Goal: Information Seeking & Learning: Learn about a topic

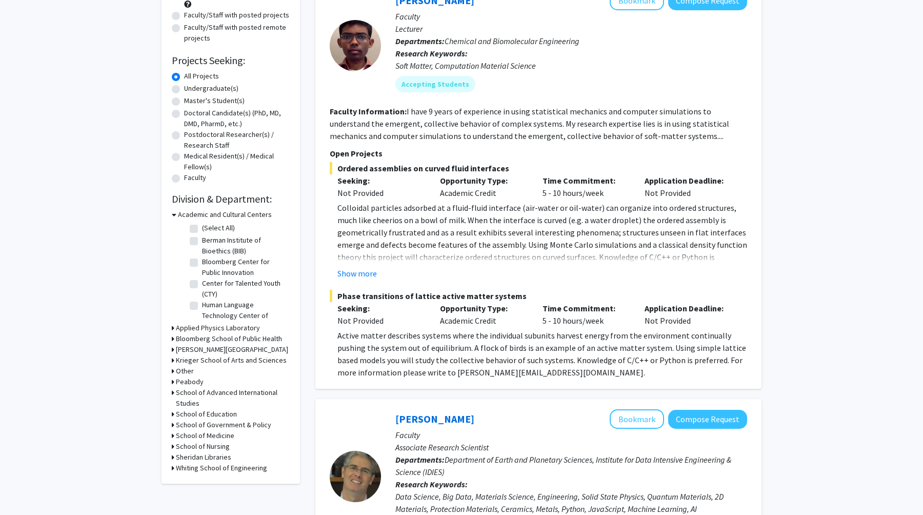
scroll to position [128, 0]
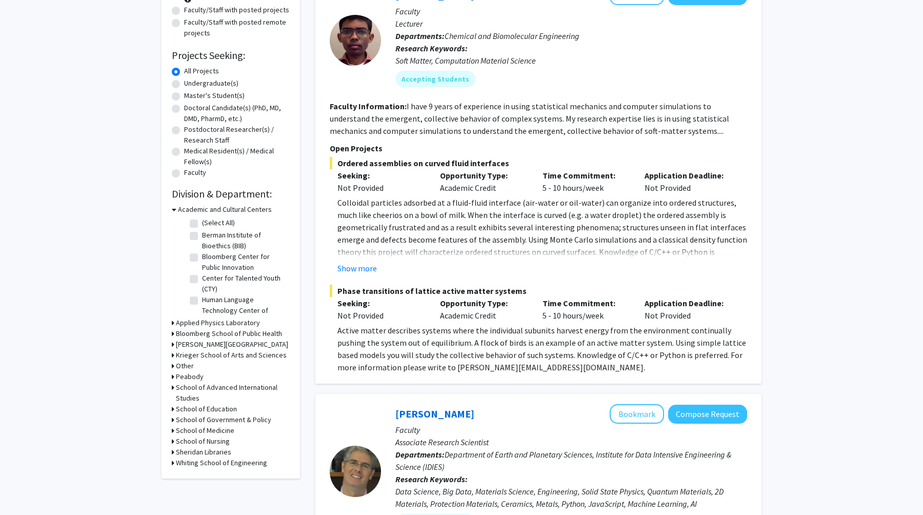
click at [217, 427] on h3 "School of Medicine" at bounding box center [205, 430] width 58 height 11
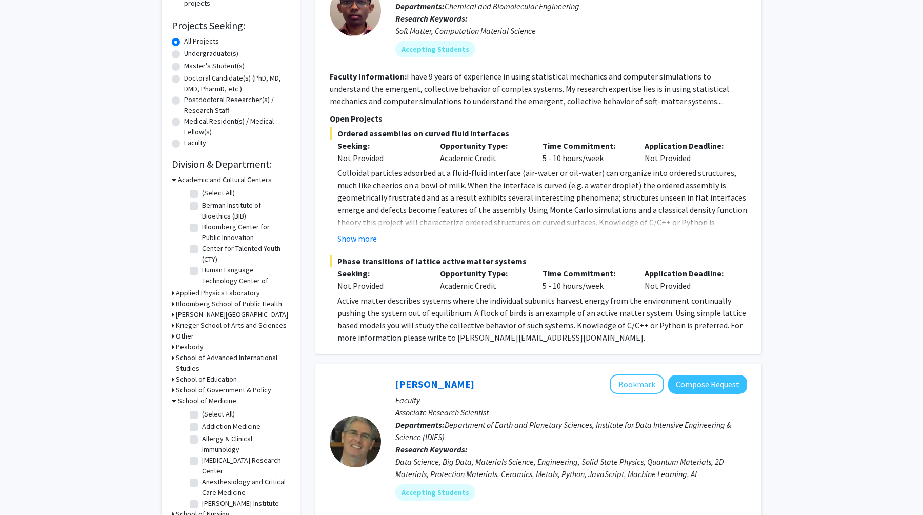
scroll to position [172, 0]
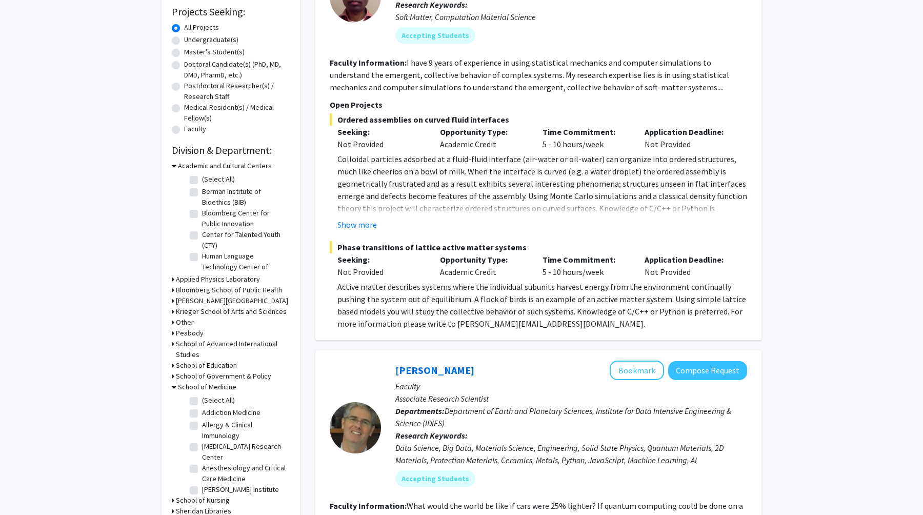
click at [202, 400] on label "(Select All)" at bounding box center [218, 400] width 33 height 11
click at [202, 400] on input "(Select All)" at bounding box center [205, 398] width 7 height 7
checkbox input "true"
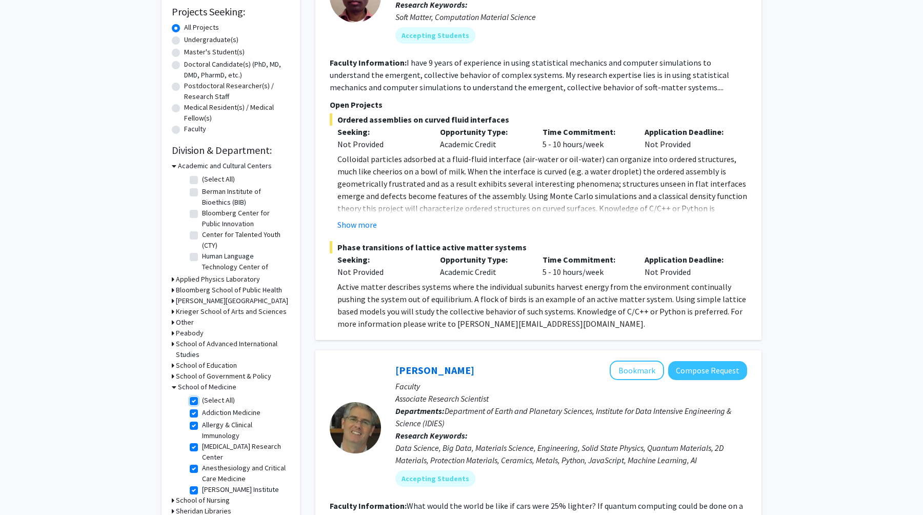
checkbox input "true"
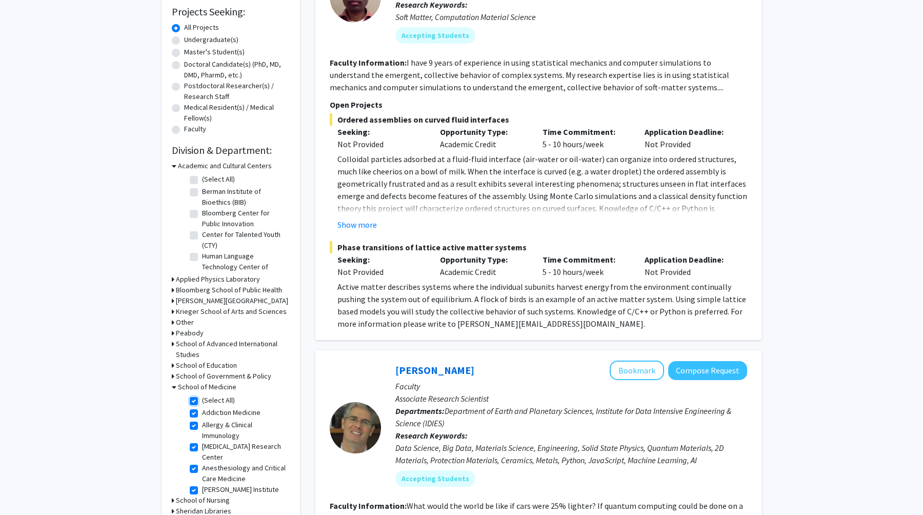
checkbox input "true"
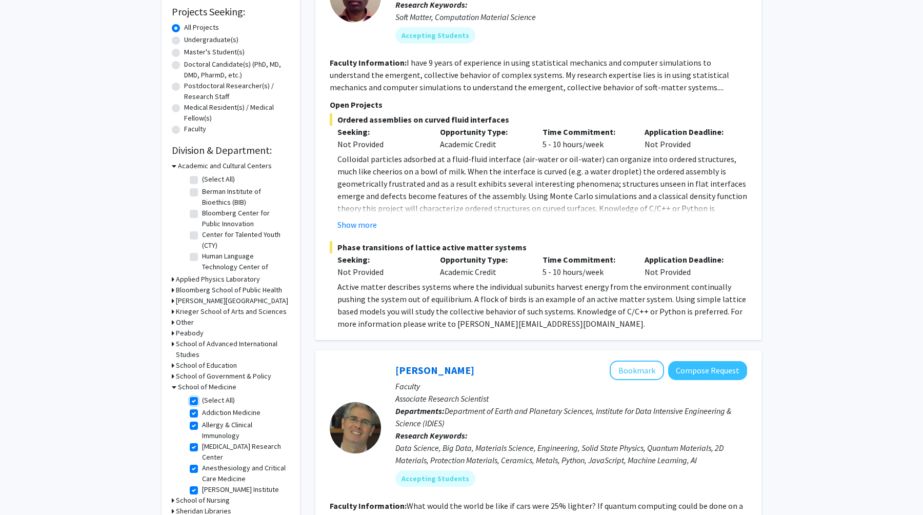
checkbox input "true"
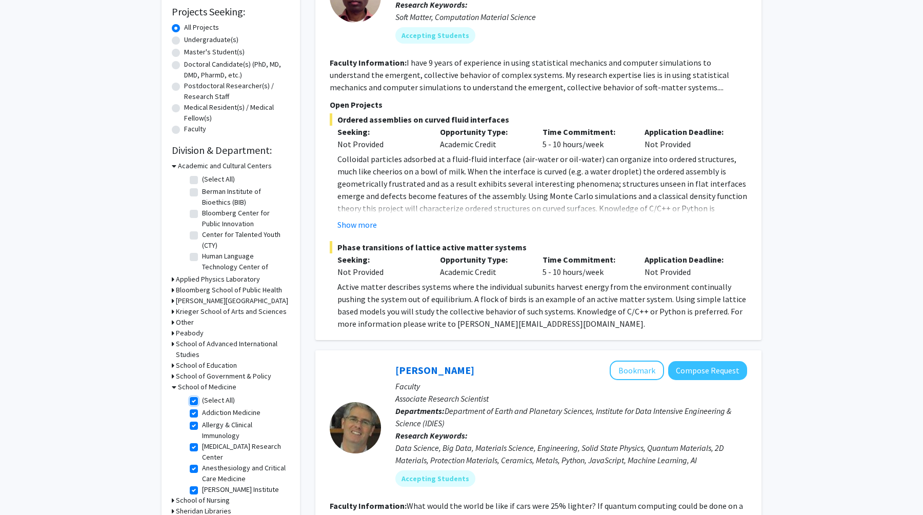
checkbox input "true"
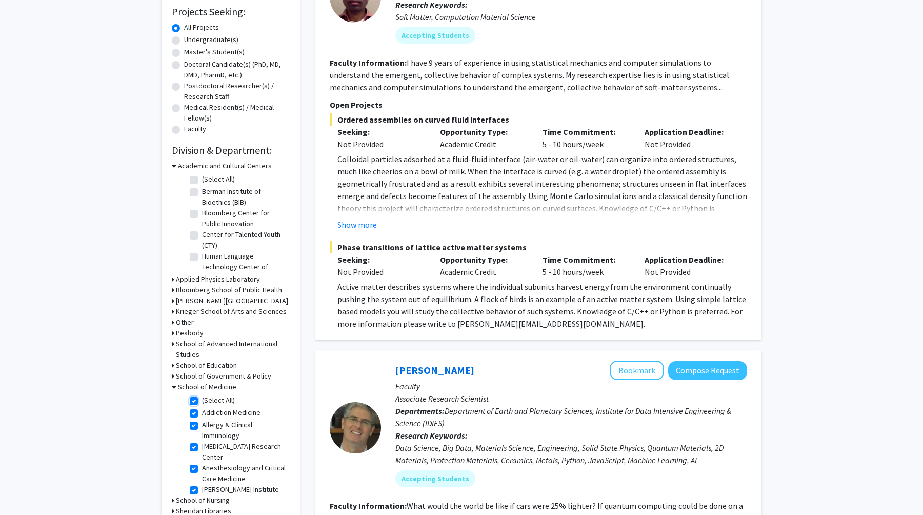
checkbox input "true"
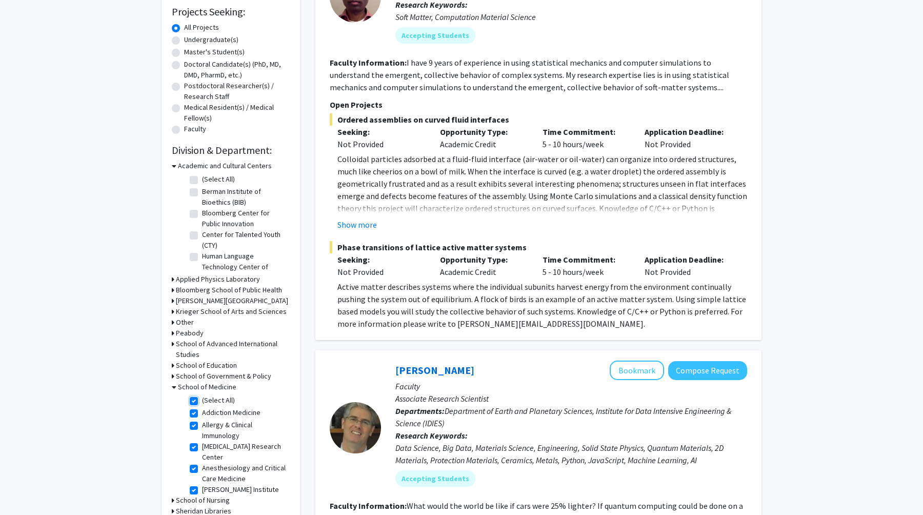
checkbox input "true"
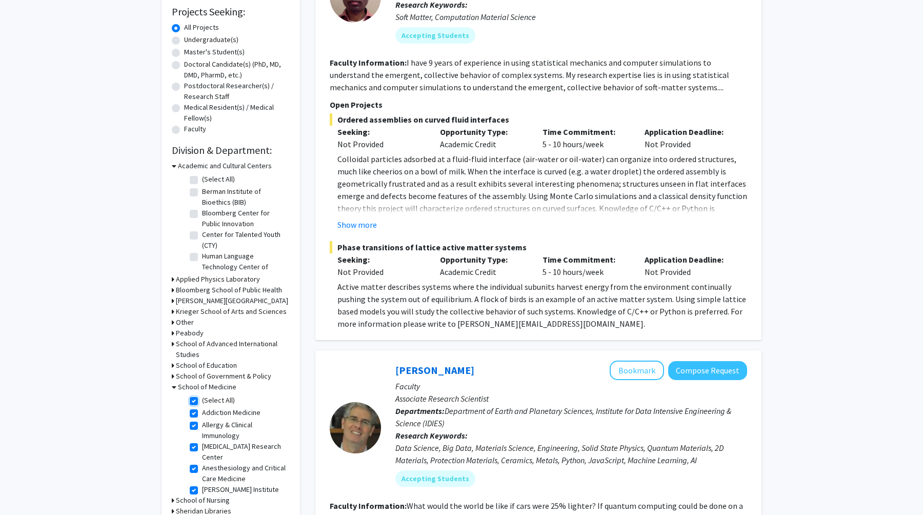
checkbox input "true"
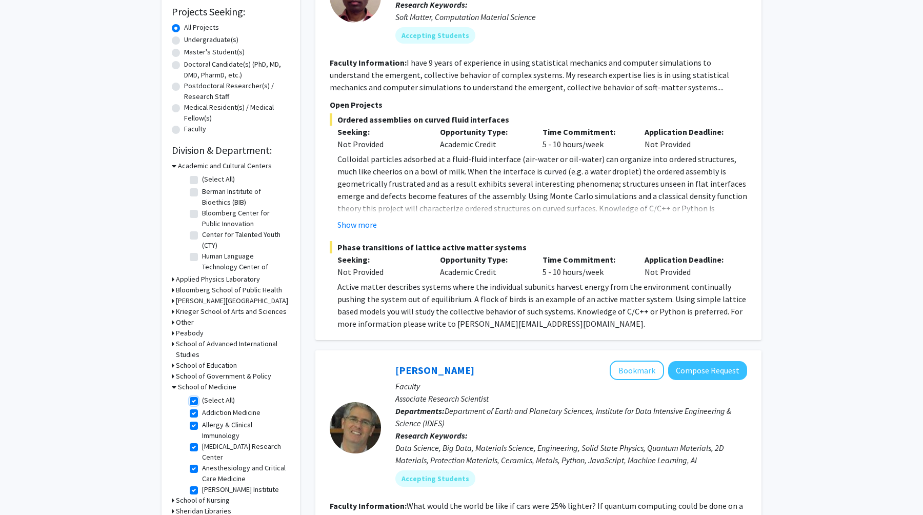
checkbox input "true"
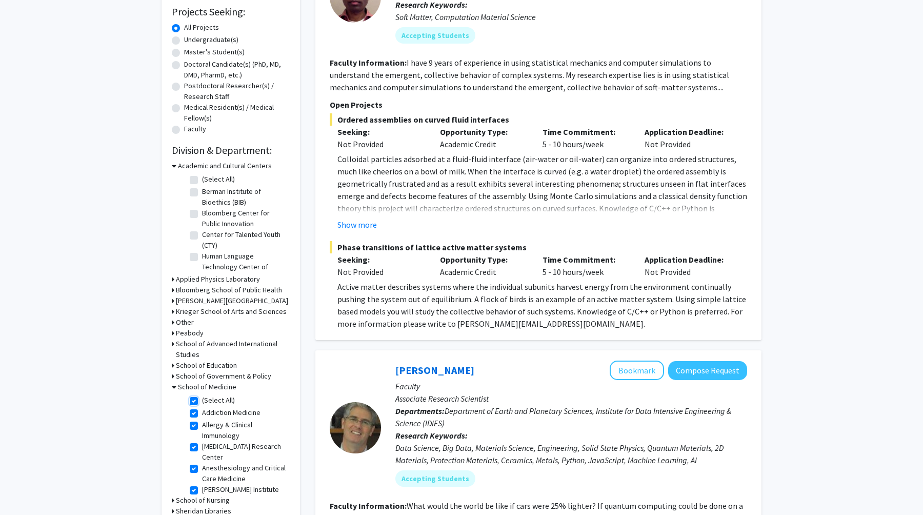
checkbox input "true"
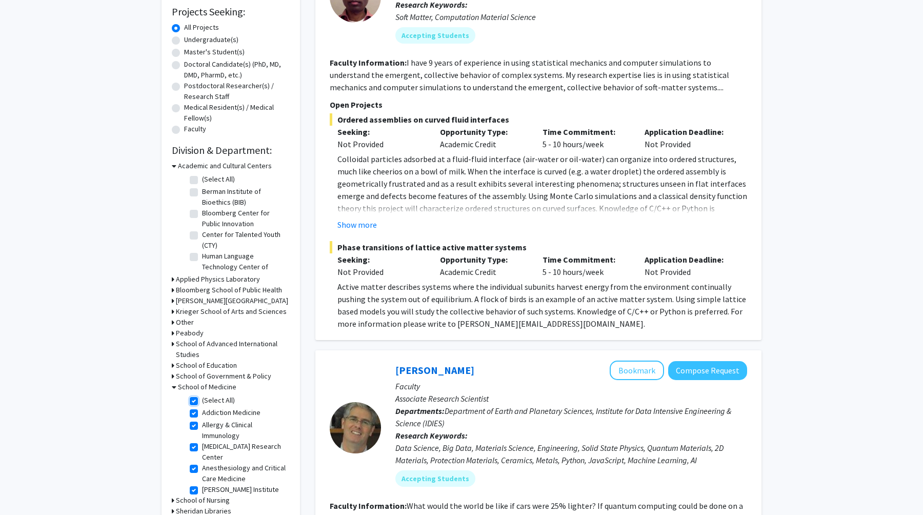
checkbox input "true"
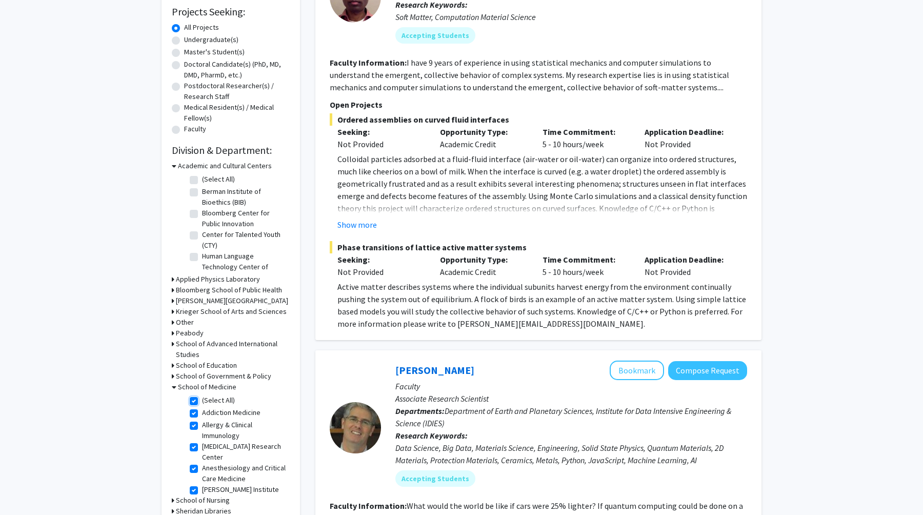
checkbox input "true"
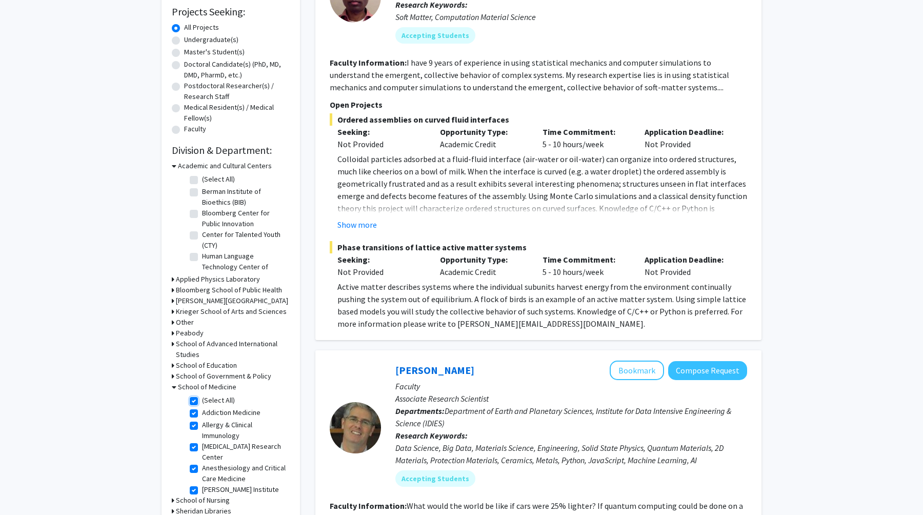
checkbox input "true"
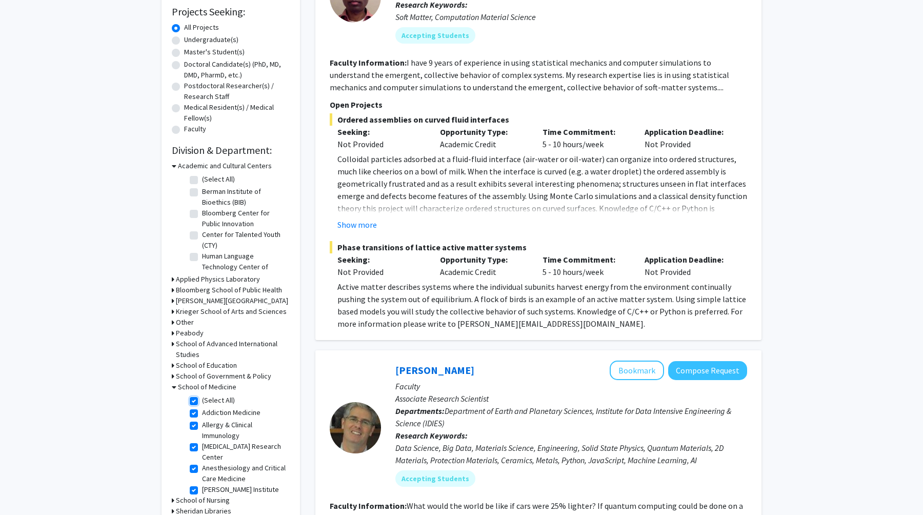
checkbox input "true"
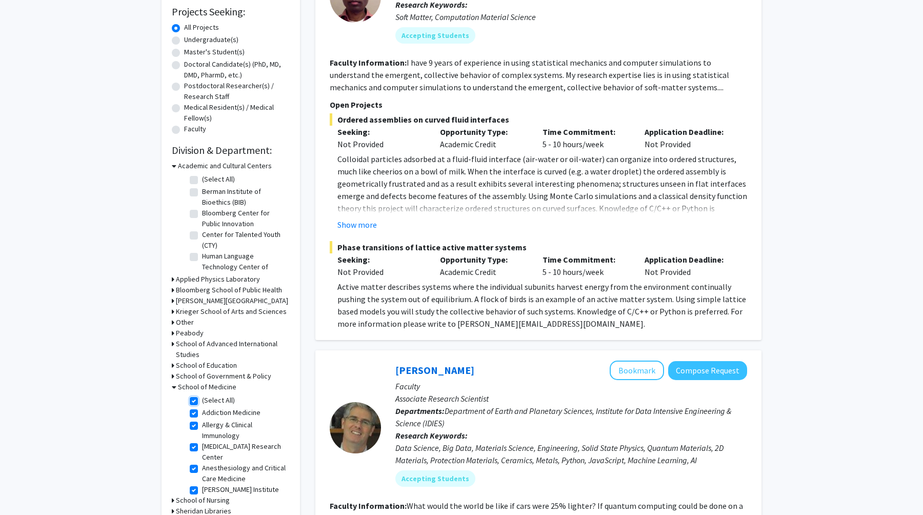
checkbox input "true"
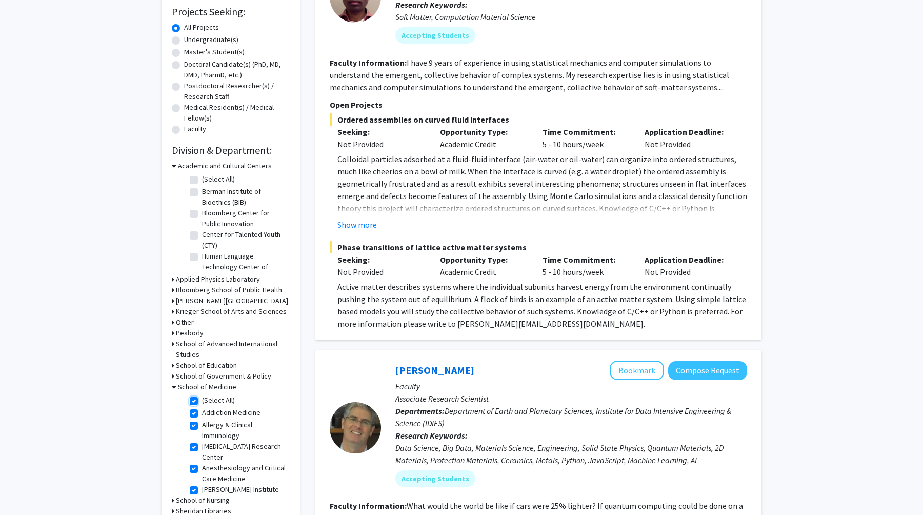
checkbox input "true"
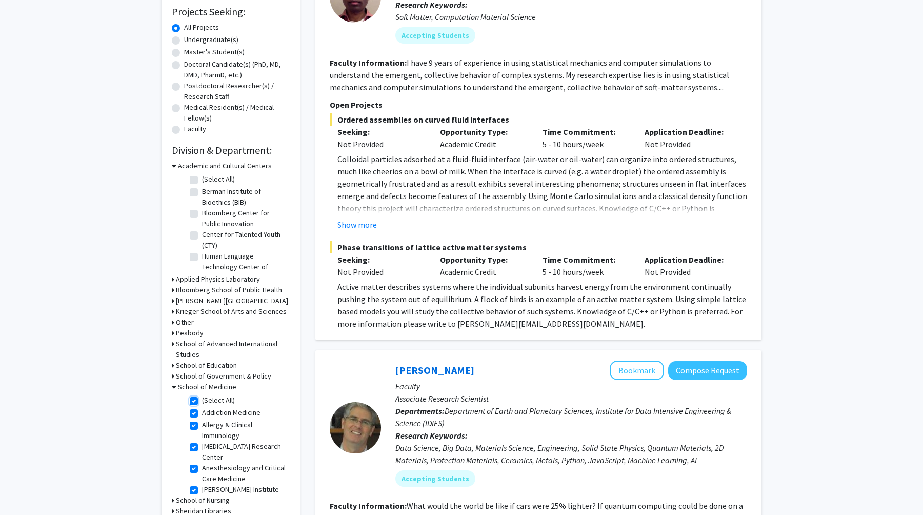
checkbox input "true"
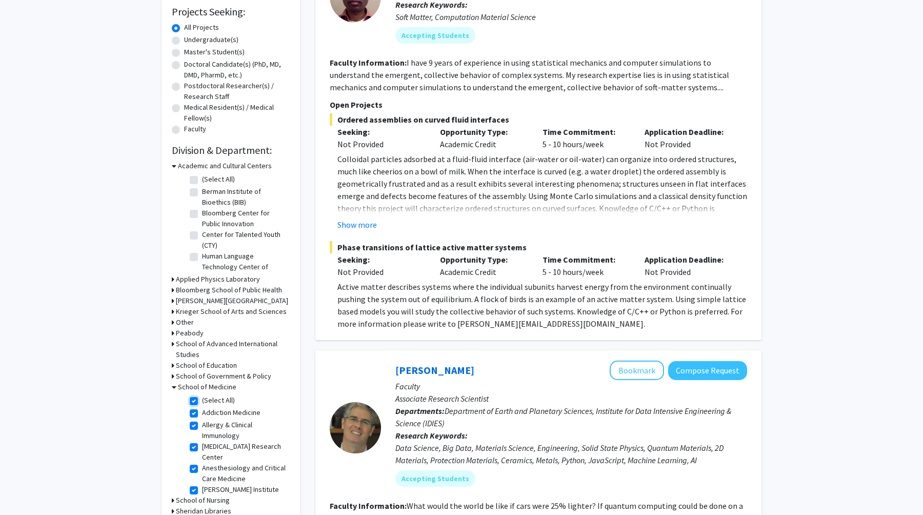
checkbox input "true"
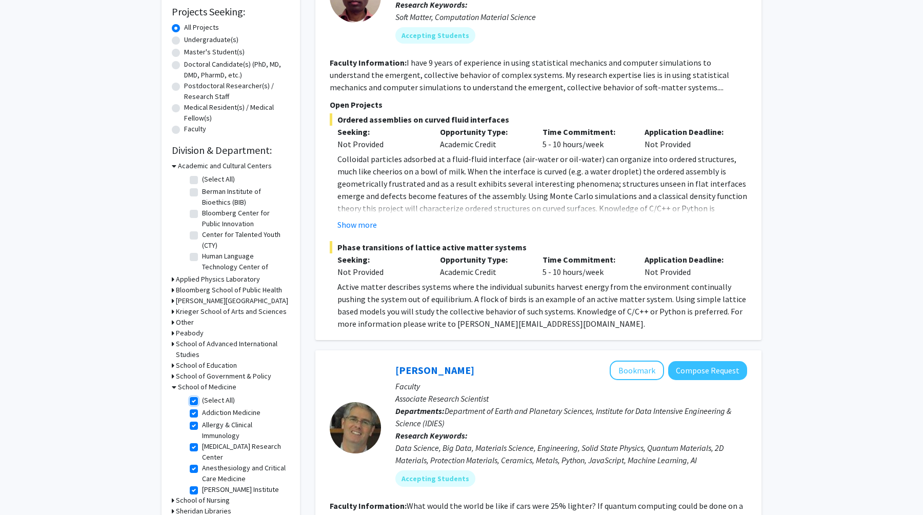
checkbox input "true"
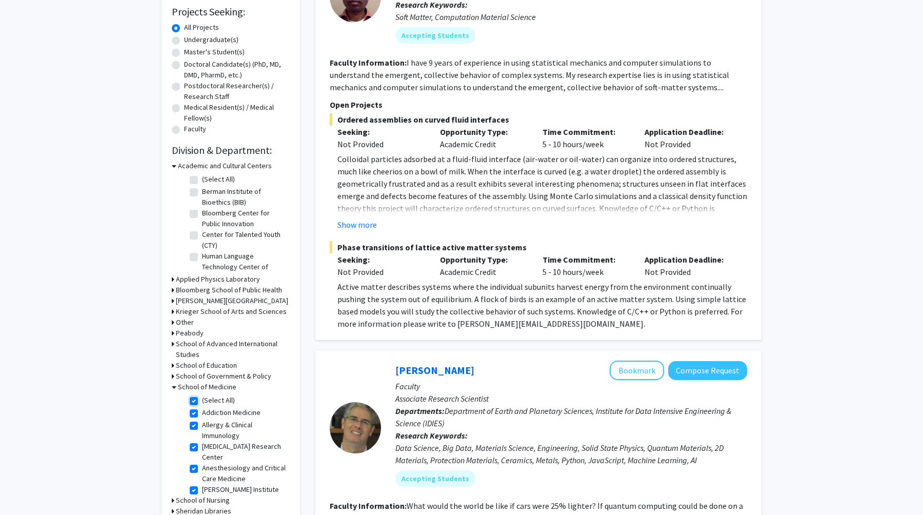
checkbox input "true"
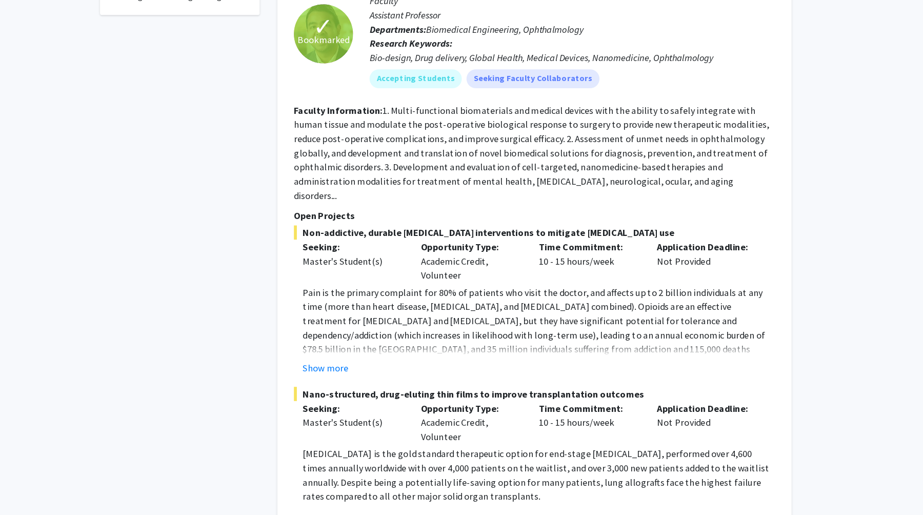
scroll to position [450, 0]
click at [367, 381] on button "Show more" at bounding box center [356, 387] width 39 height 12
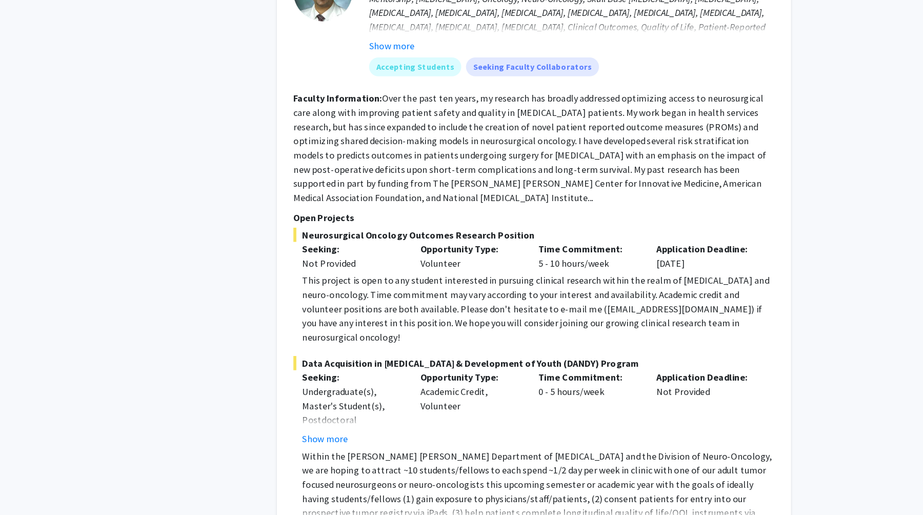
scroll to position [4585, 0]
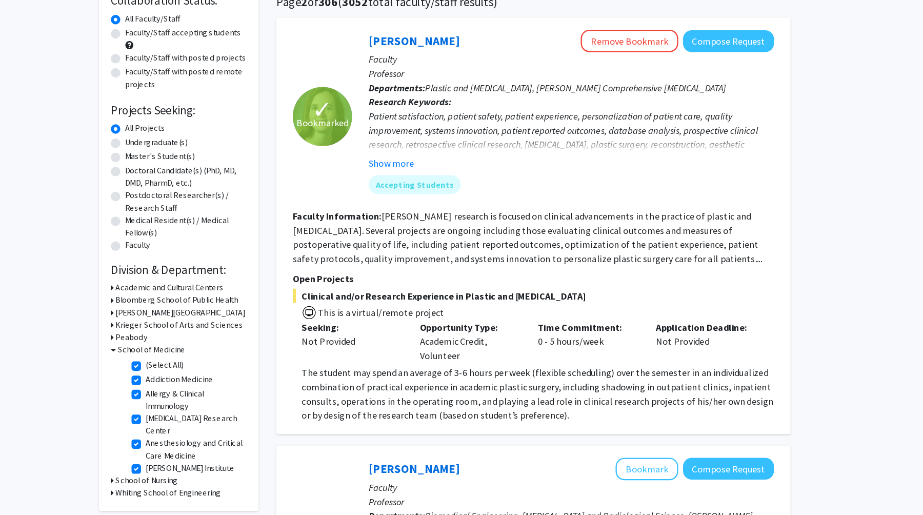
scroll to position [21, 0]
